Goal: Navigation & Orientation: Find specific page/section

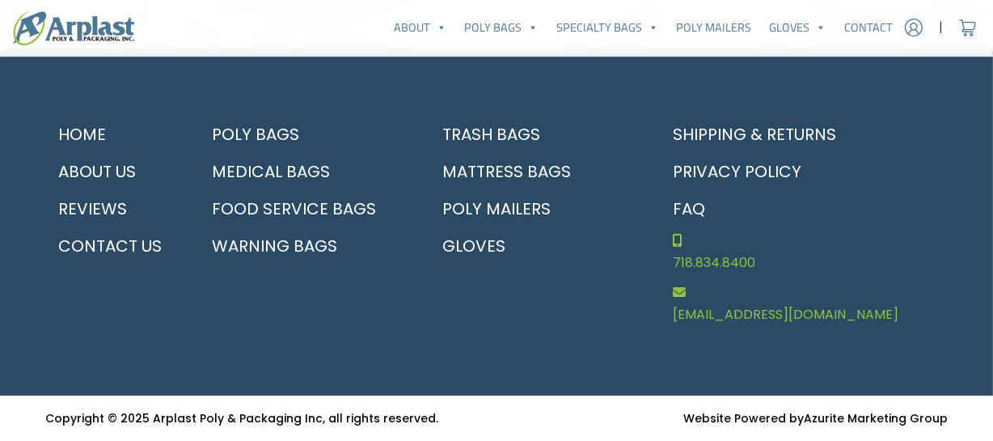
scroll to position [7948, 0]
drag, startPoint x: 290, startPoint y: 315, endPoint x: 49, endPoint y: 230, distance: 256.0
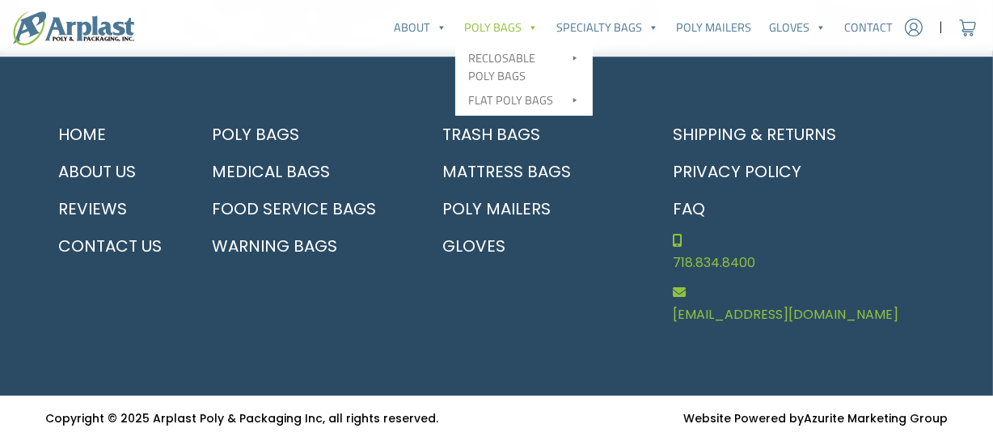
click at [455, 44] on link "Poly Bags" at bounding box center [500, 27] width 91 height 32
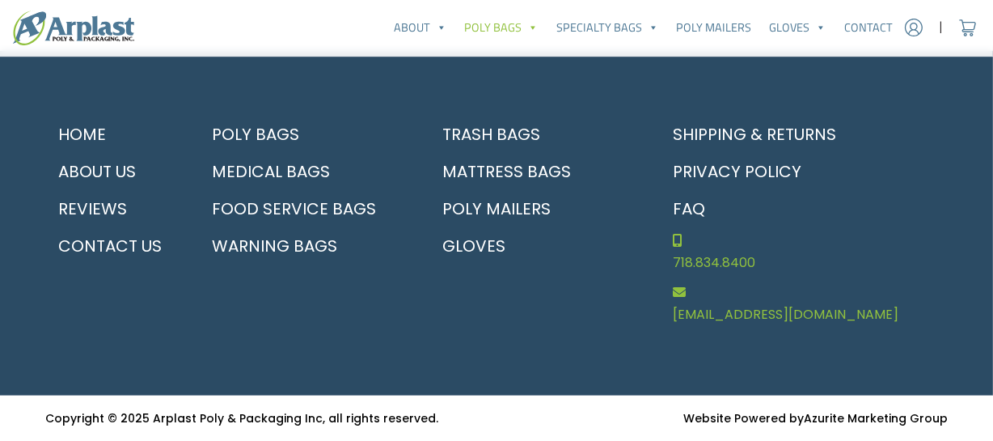
scroll to position [955, 0]
click at [519, 153] on link "Trash Bags" at bounding box center [534, 134] width 211 height 37
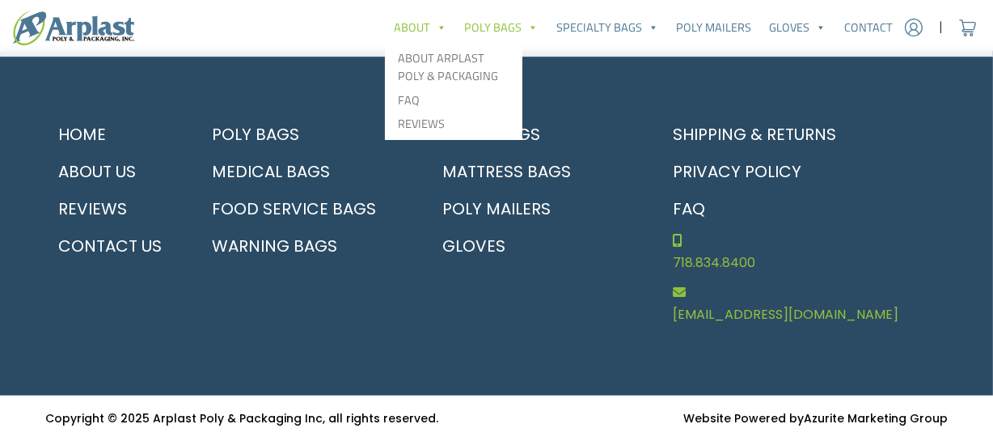
click at [385, 44] on link "About" at bounding box center [420, 27] width 70 height 32
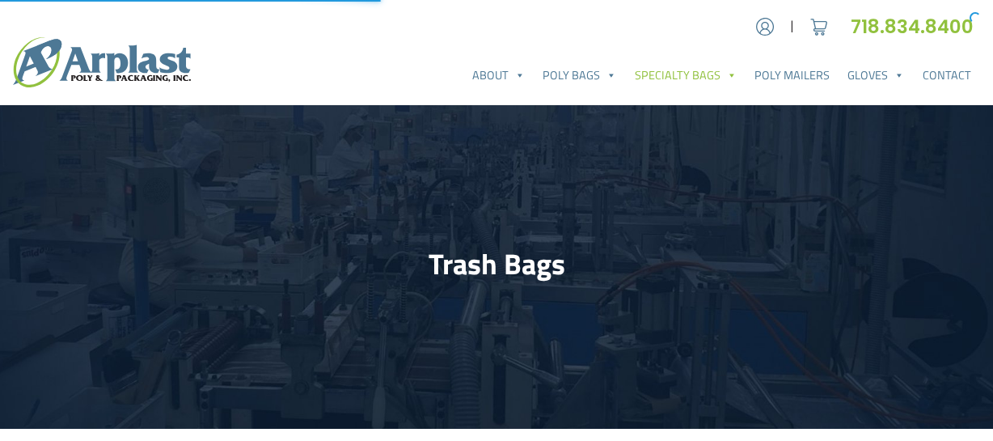
select select "25"
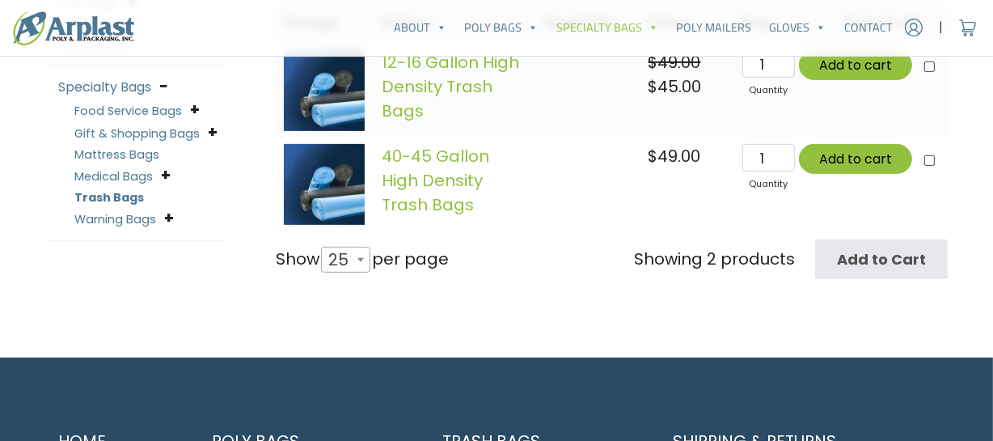
scroll to position [367, 0]
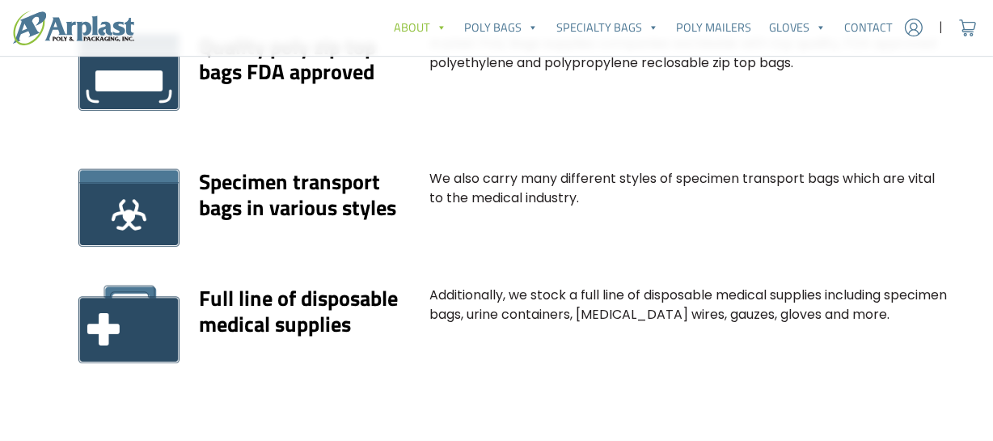
scroll to position [1617, 0]
